Goal: Navigation & Orientation: Find specific page/section

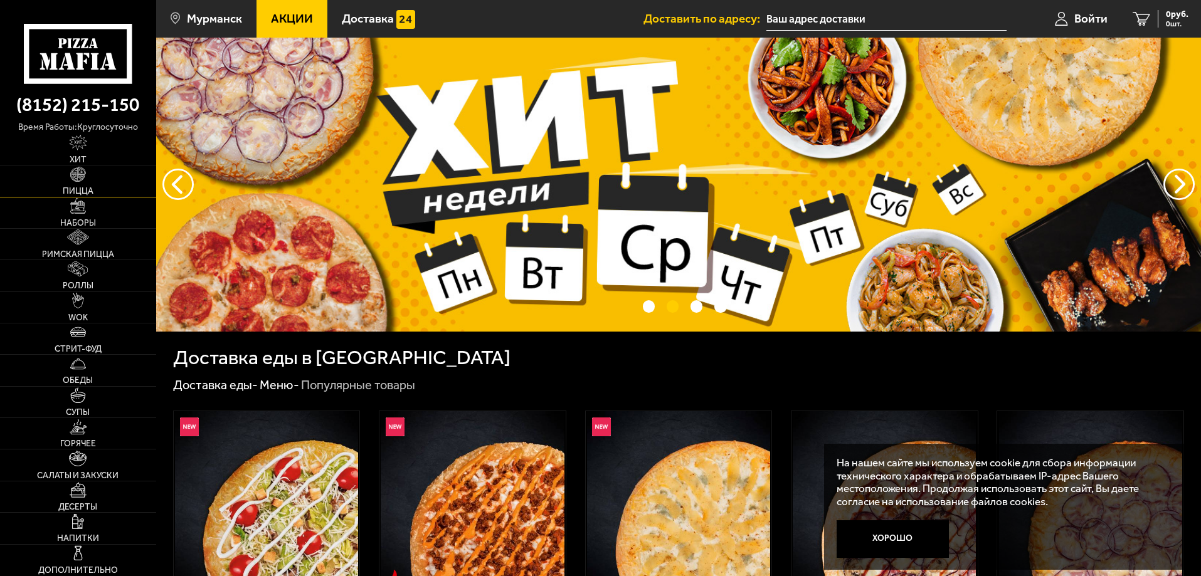
click at [81, 192] on span "Пицца" at bounding box center [78, 191] width 31 height 9
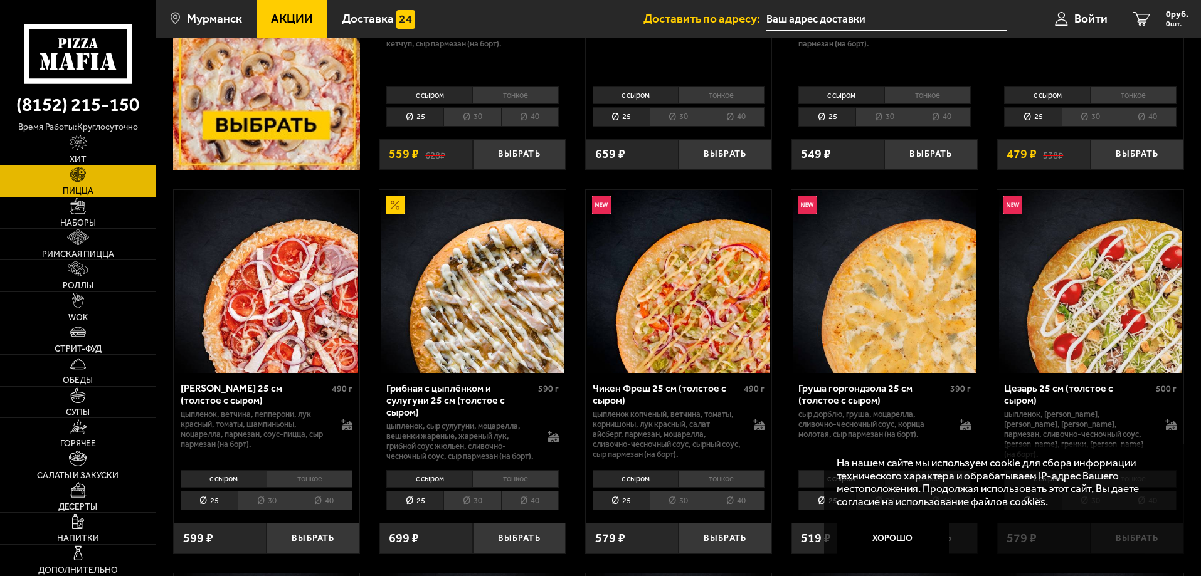
scroll to position [439, 0]
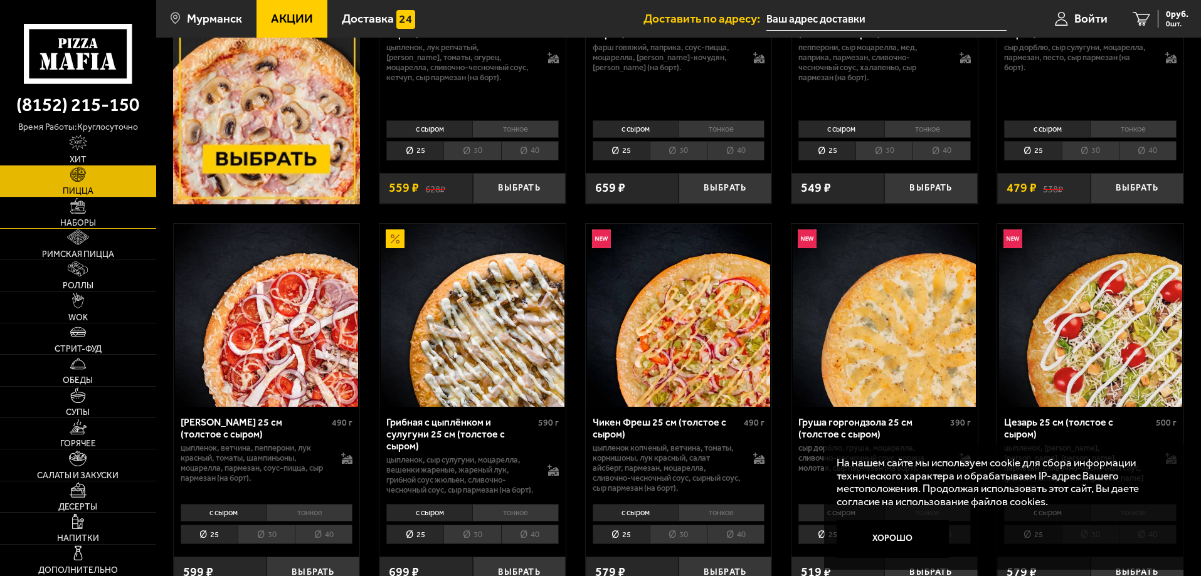
click at [82, 224] on span "Наборы" at bounding box center [78, 223] width 36 height 9
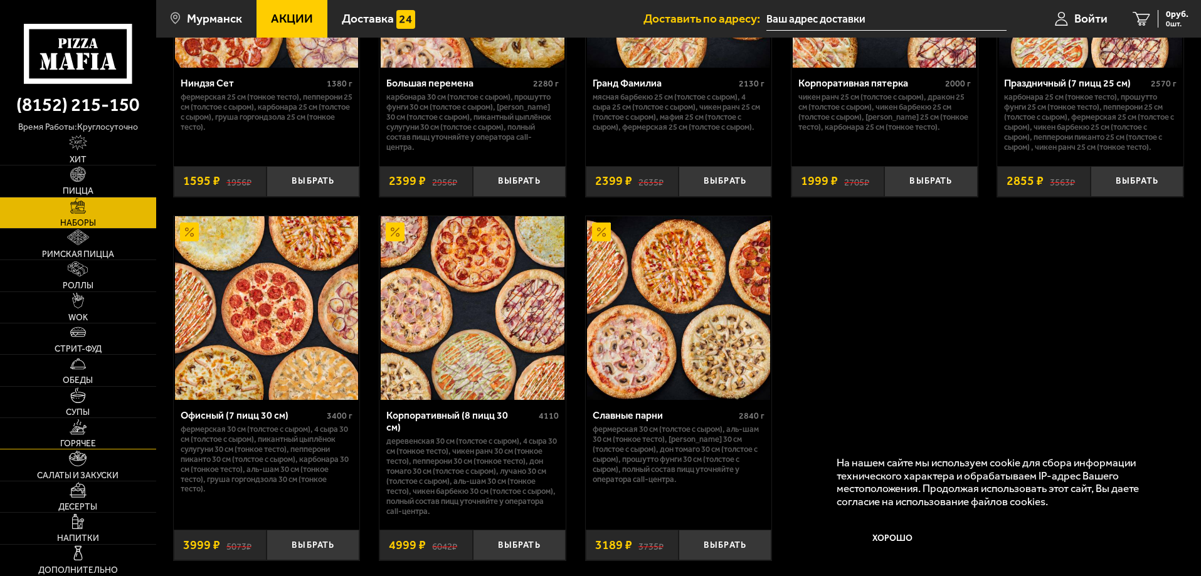
scroll to position [2234, 0]
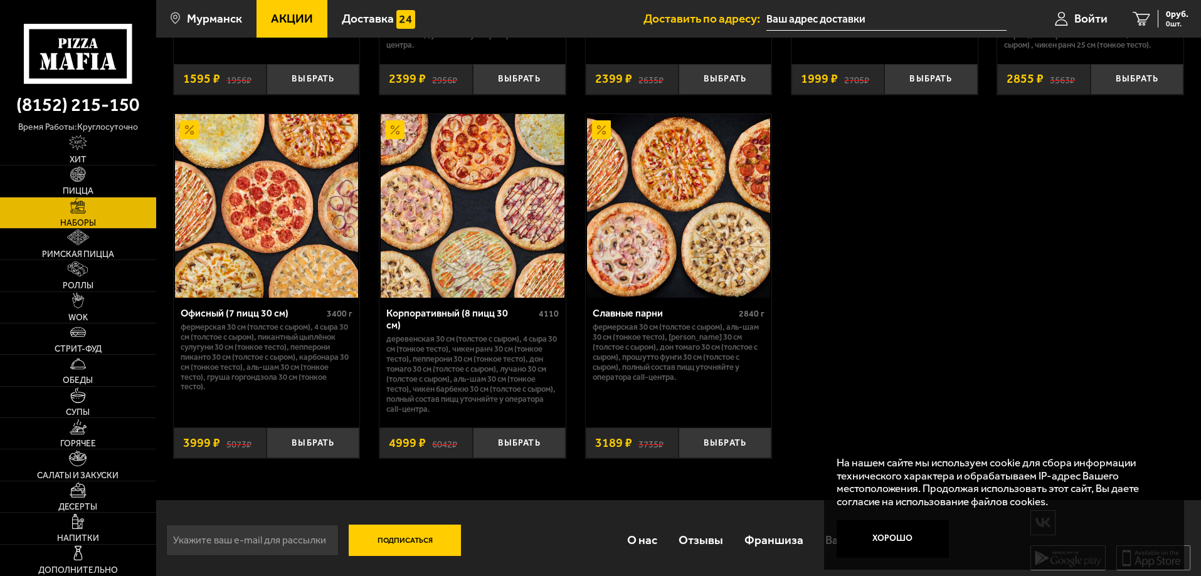
click at [85, 208] on img at bounding box center [78, 206] width 16 height 16
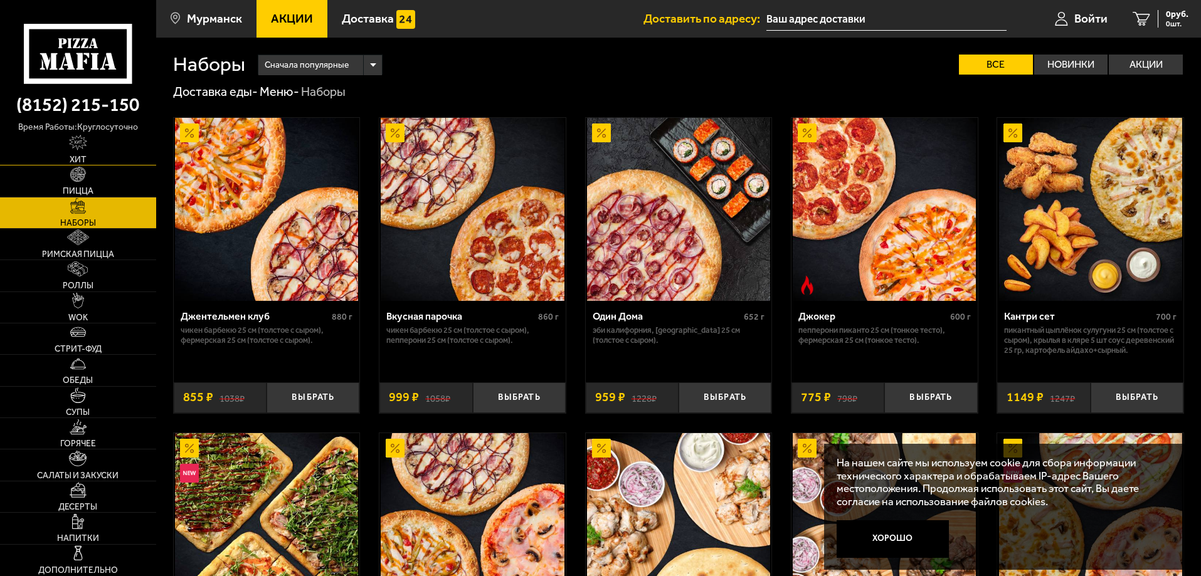
click at [80, 161] on span "Хит" at bounding box center [78, 160] width 17 height 9
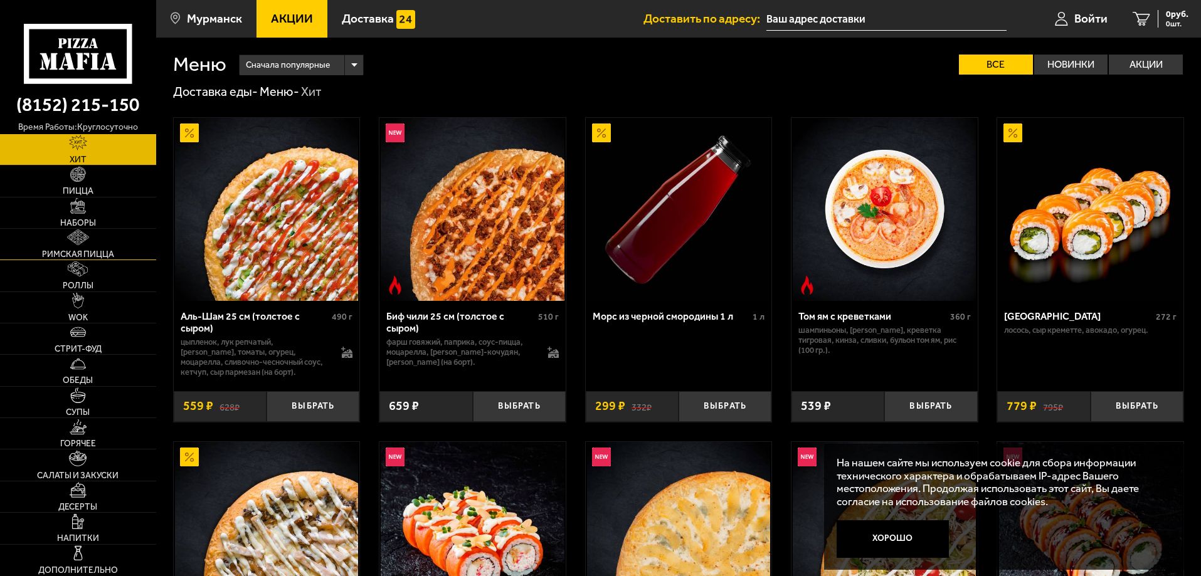
click at [73, 251] on span "Римская пицца" at bounding box center [78, 254] width 72 height 9
